Goal: Transaction & Acquisition: Obtain resource

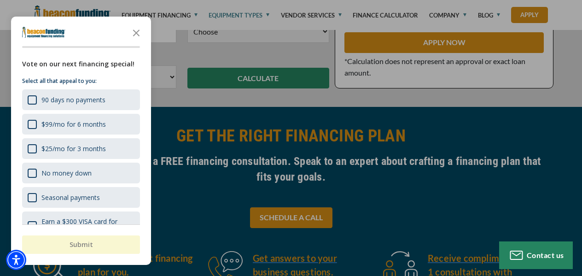
scroll to position [336, 0]
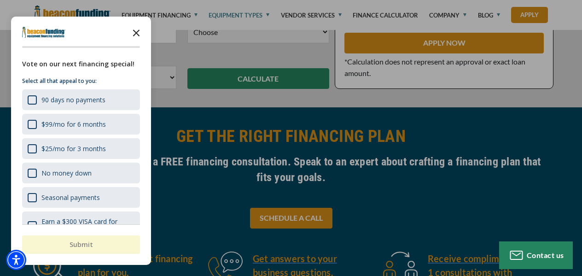
click at [139, 31] on icon "Close the survey" at bounding box center [136, 32] width 18 height 18
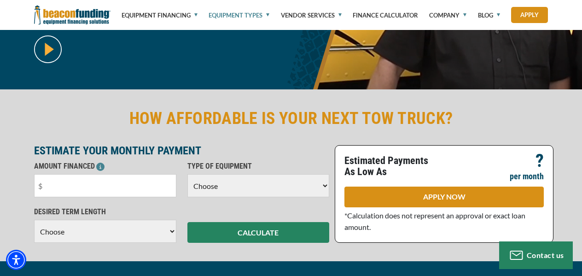
scroll to position [0, 0]
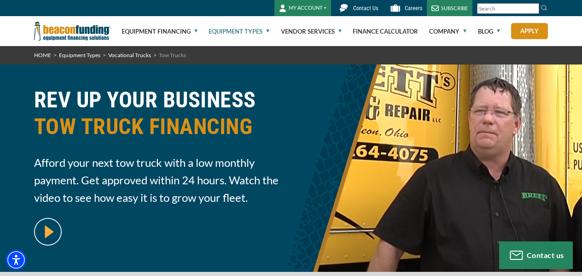
click at [268, 33] on link "Equipment Types" at bounding box center [238, 31] width 61 height 29
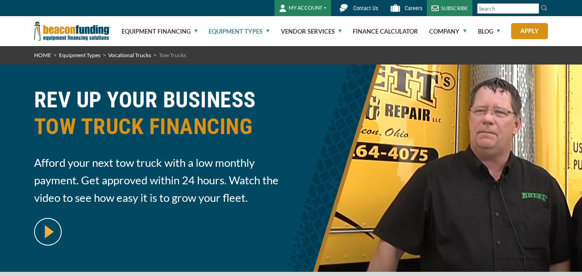
click at [268, 30] on link "Equipment Types" at bounding box center [238, 31] width 61 height 29
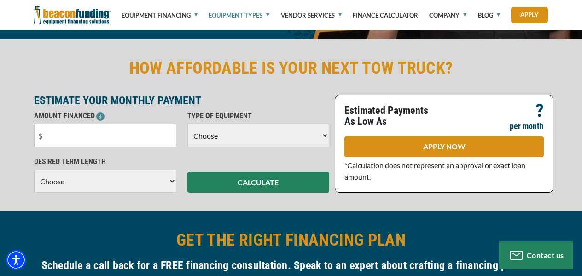
scroll to position [260, 0]
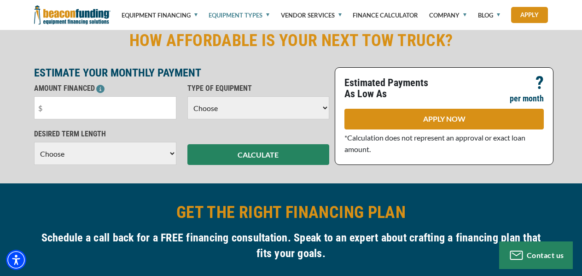
click at [304, 109] on select "Choose Backhoe Boom/Bucket Truck Chipper Commercial Mower Crane DTG/DTF Printin…" at bounding box center [258, 107] width 142 height 23
select select "5"
click at [187, 96] on select "Choose Backhoe Boom/Bucket Truck Chipper Commercial Mower Crane DTG/DTF Printin…" at bounding box center [258, 107] width 142 height 23
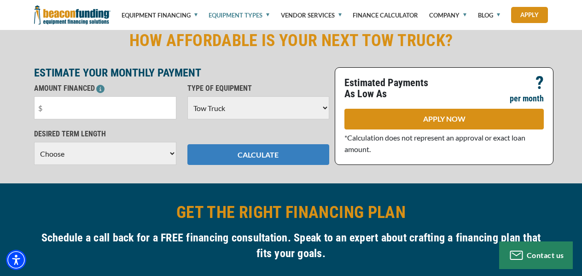
click at [287, 159] on button "CALCULATE" at bounding box center [258, 154] width 142 height 21
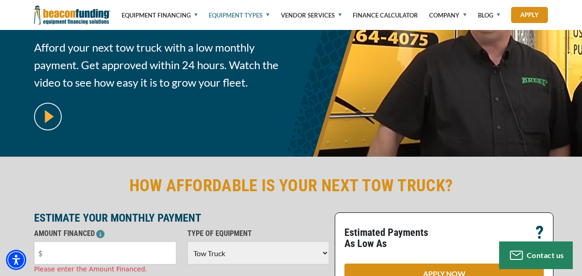
scroll to position [0, 0]
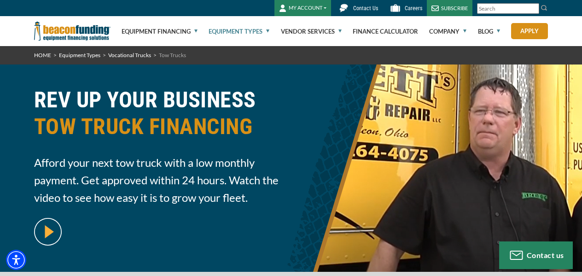
click at [496, 5] on input "Search" at bounding box center [508, 8] width 62 height 11
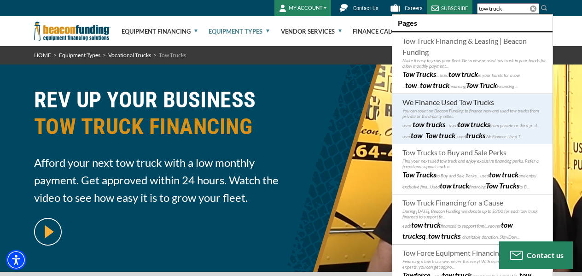
type input "tow truck"
click at [493, 128] on p "used- tow - trucks ... used tow trucks from private or third-p...d-user tow ...…" at bounding box center [474, 130] width 144 height 22
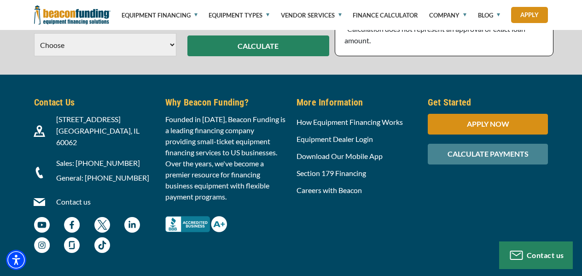
scroll to position [599, 0]
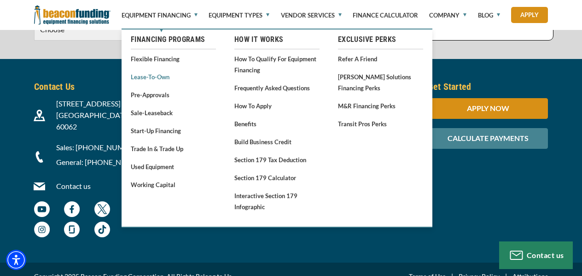
click at [165, 75] on link "Lease-To-Own" at bounding box center [173, 77] width 85 height 12
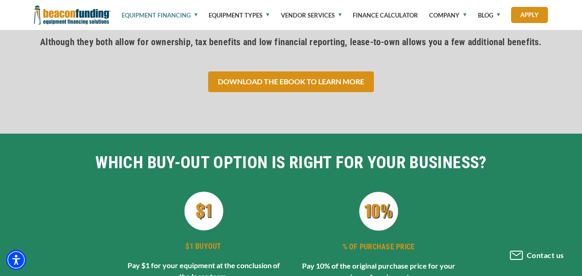
scroll to position [1668, 0]
